Goal: Information Seeking & Learning: Learn about a topic

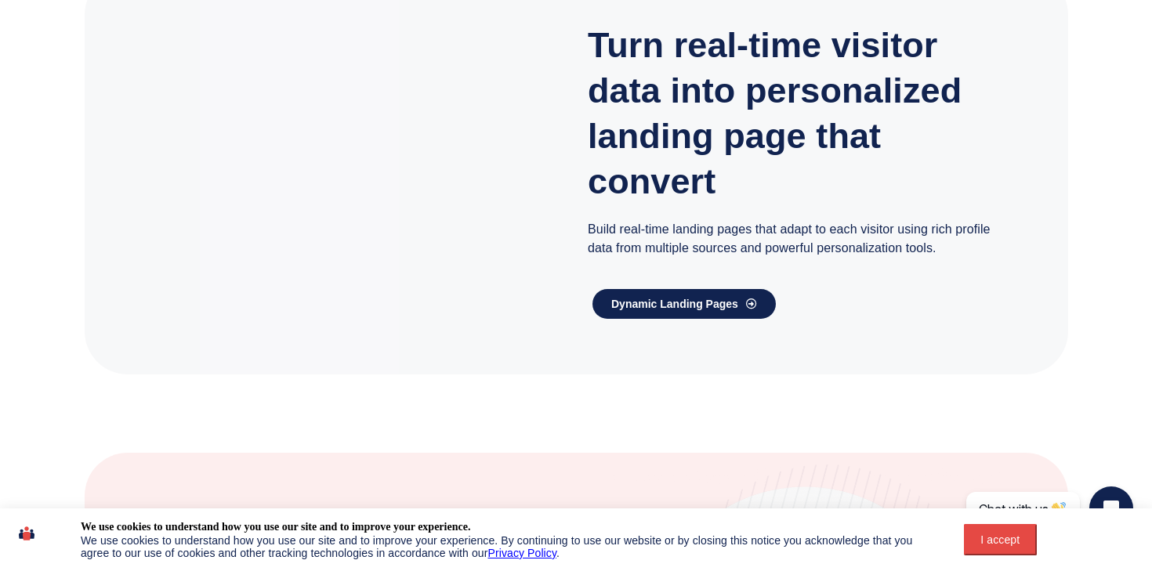
scroll to position [2607, 0]
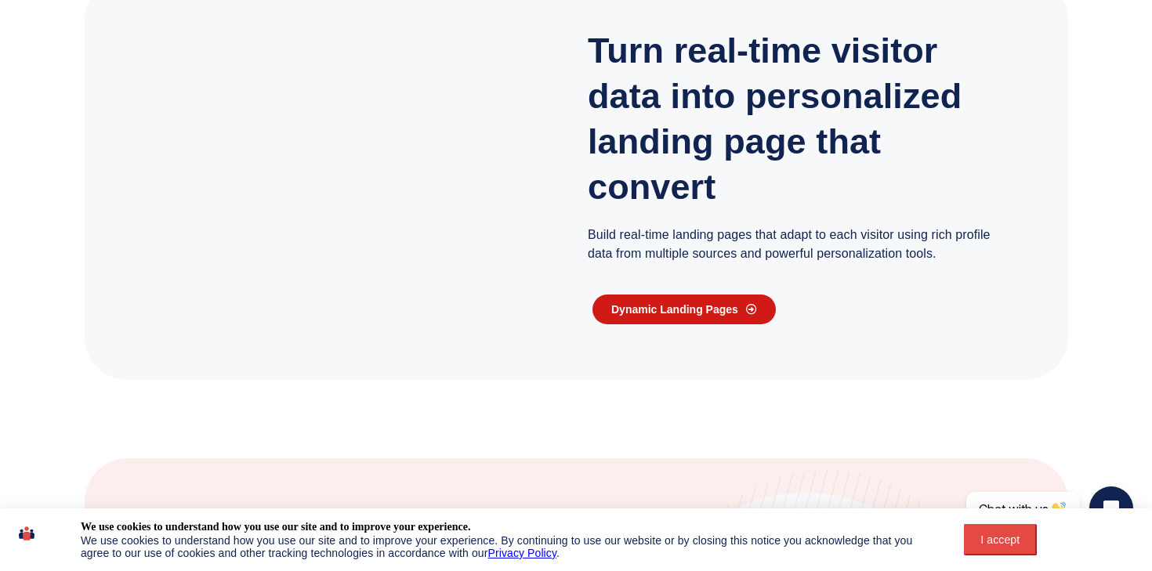
click at [683, 314] on span "Dynamic Landing Pages" at bounding box center [674, 309] width 127 height 11
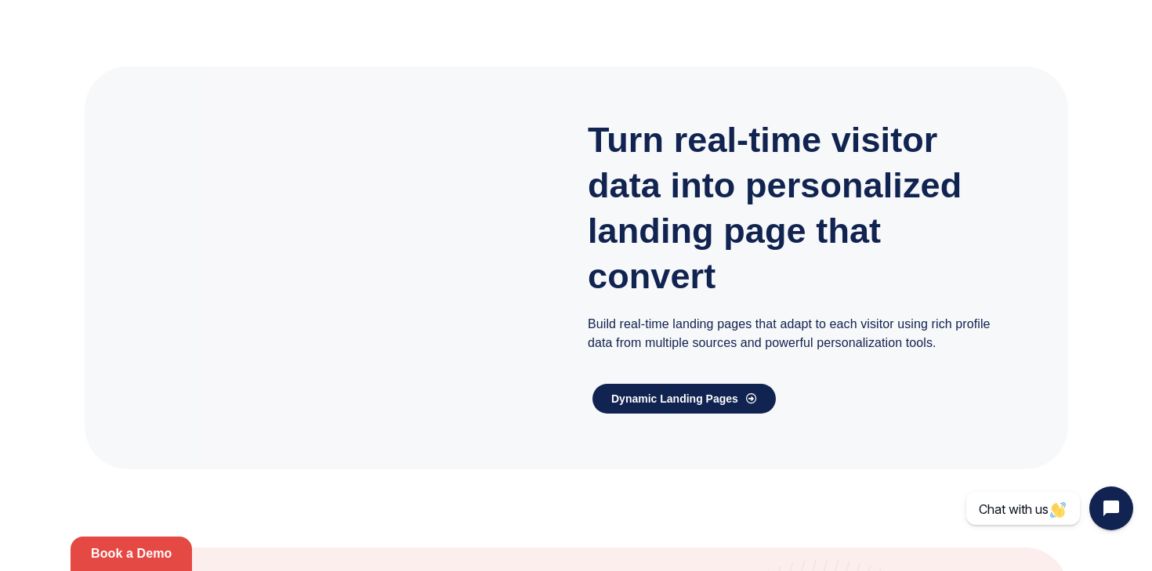
scroll to position [2221, 0]
